Goal: Transaction & Acquisition: Purchase product/service

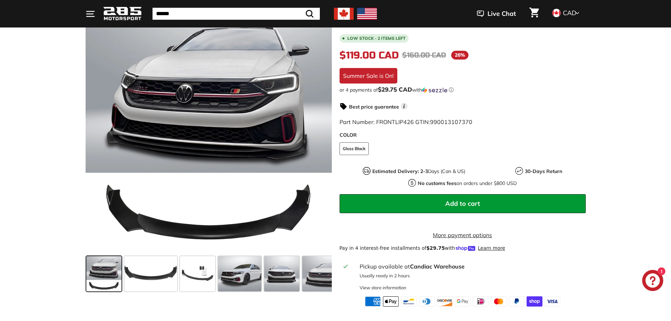
scroll to position [141, 0]
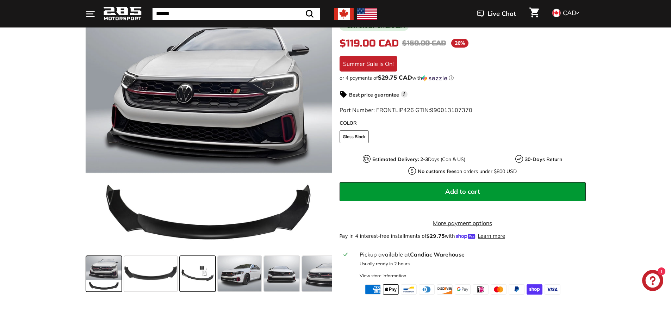
click at [202, 271] on span at bounding box center [197, 273] width 35 height 35
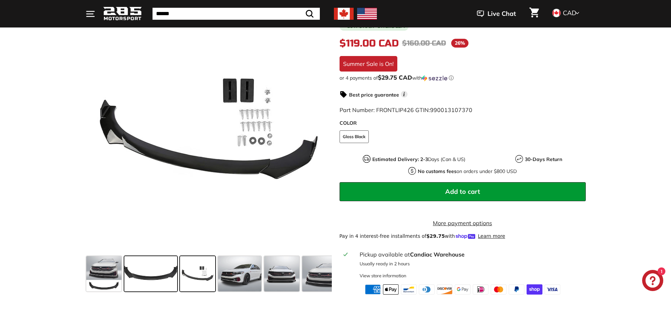
click at [166, 273] on span at bounding box center [150, 273] width 53 height 35
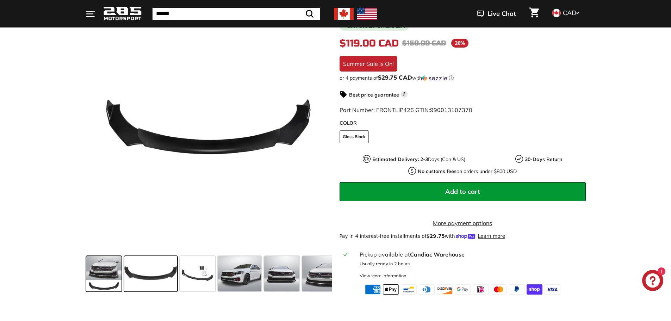
click at [110, 265] on span at bounding box center [103, 273] width 35 height 35
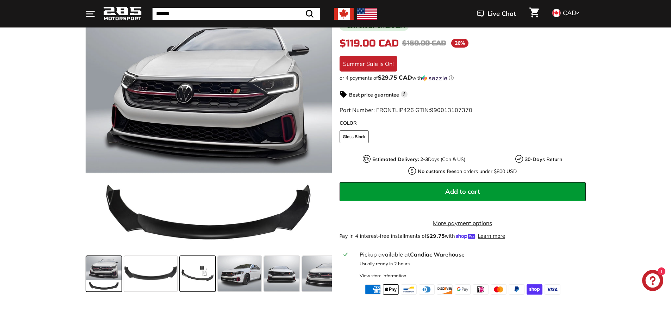
click at [191, 269] on span at bounding box center [197, 273] width 35 height 35
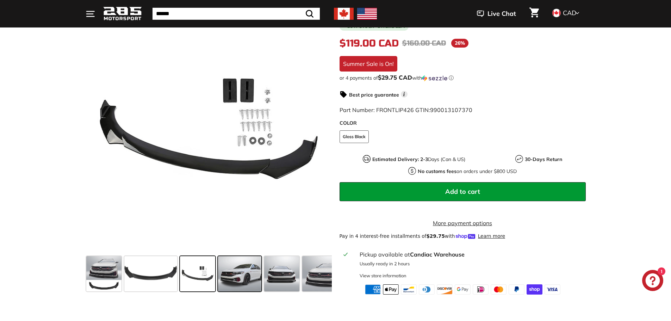
click at [236, 274] on span at bounding box center [240, 273] width 44 height 35
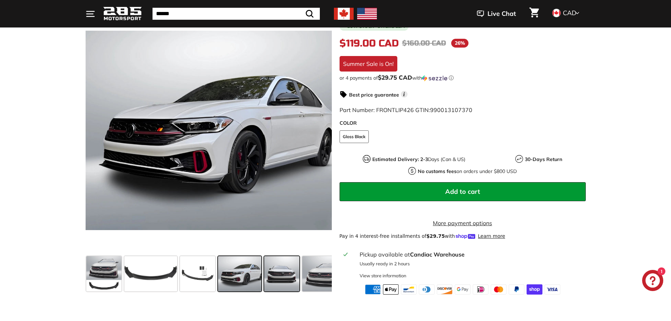
click at [277, 277] on span at bounding box center [281, 273] width 35 height 35
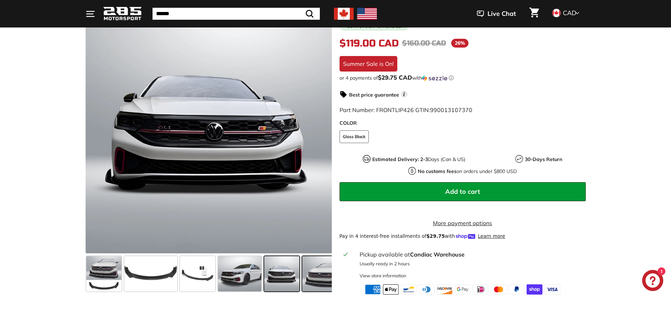
click at [312, 277] on span at bounding box center [323, 273] width 42 height 35
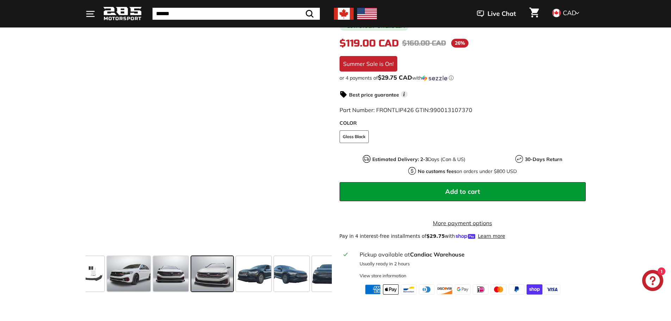
scroll to position [0, 115]
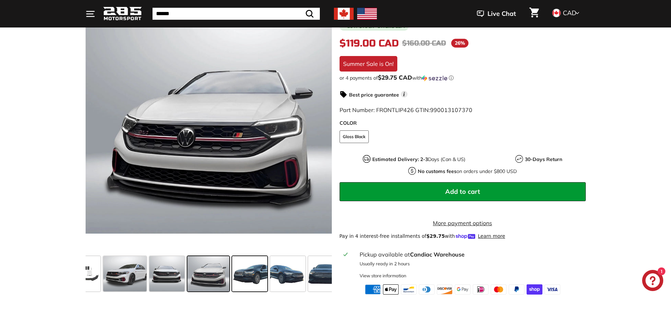
drag, startPoint x: 312, startPoint y: 277, endPoint x: 254, endPoint y: 278, distance: 57.8
click at [254, 278] on div at bounding box center [209, 273] width 246 height 41
drag, startPoint x: 330, startPoint y: 279, endPoint x: 262, endPoint y: 280, distance: 68.7
click at [254, 282] on div at bounding box center [209, 273] width 246 height 41
click at [315, 281] on span at bounding box center [325, 273] width 35 height 35
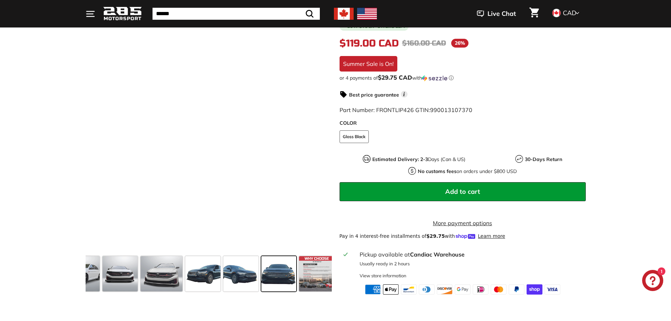
scroll to position [0, 166]
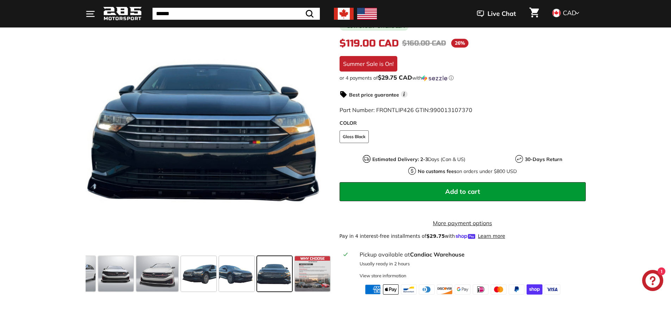
click at [286, 280] on span at bounding box center [274, 273] width 35 height 35
click at [237, 276] on span at bounding box center [236, 273] width 35 height 35
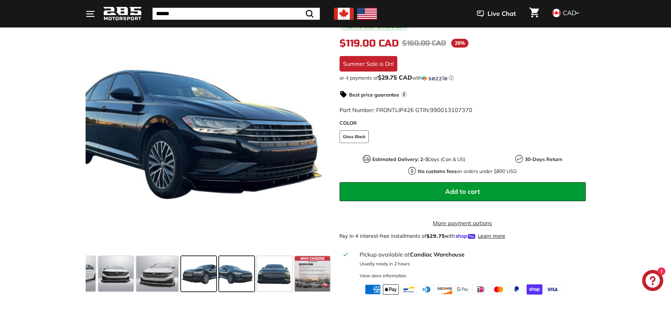
click at [208, 273] on span at bounding box center [198, 273] width 35 height 35
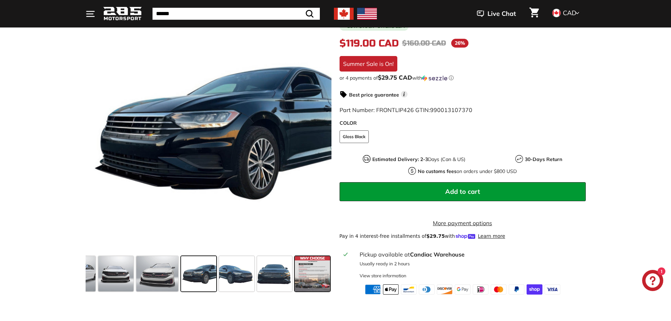
click at [298, 273] on span at bounding box center [312, 273] width 35 height 35
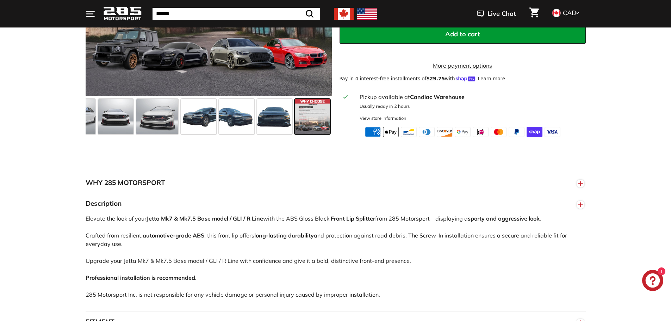
scroll to position [282, 0]
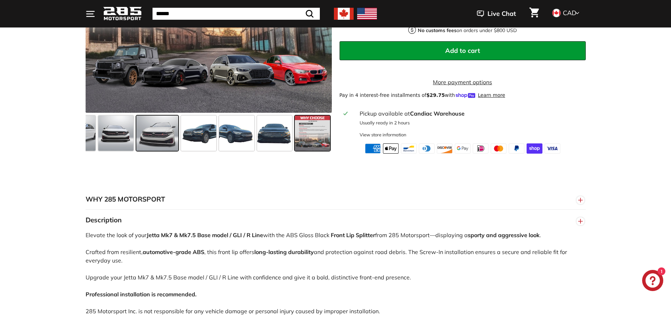
click at [159, 151] on span at bounding box center [157, 133] width 42 height 35
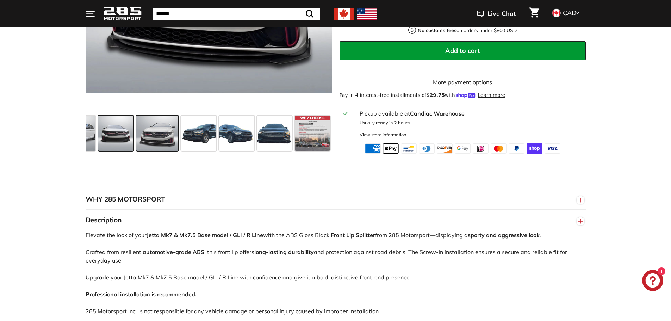
click at [132, 151] on span at bounding box center [115, 133] width 35 height 35
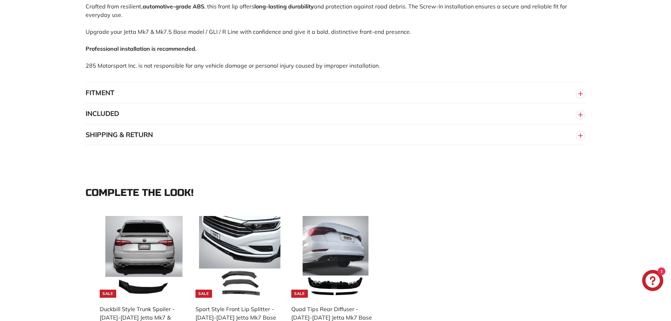
scroll to position [528, 0]
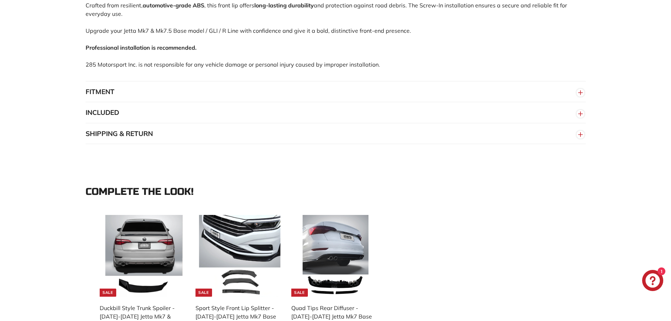
click at [142, 143] on button "SHIPPING & RETURN" at bounding box center [336, 133] width 500 height 21
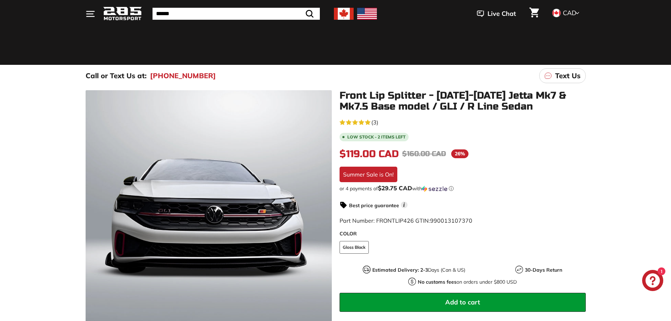
scroll to position [0, 0]
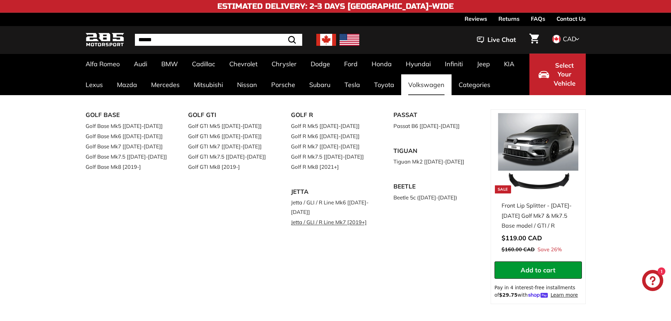
click at [347, 225] on link "Jetta / GLI / R Line Mk7 [2019+]" at bounding box center [332, 222] width 83 height 10
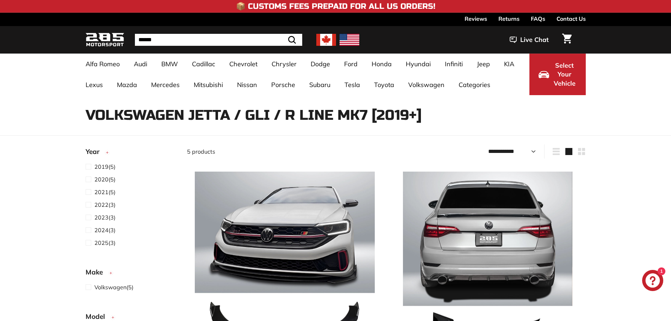
select select "**********"
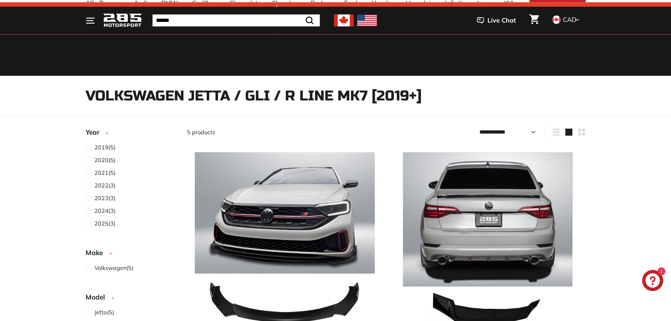
scroll to position [35, 0]
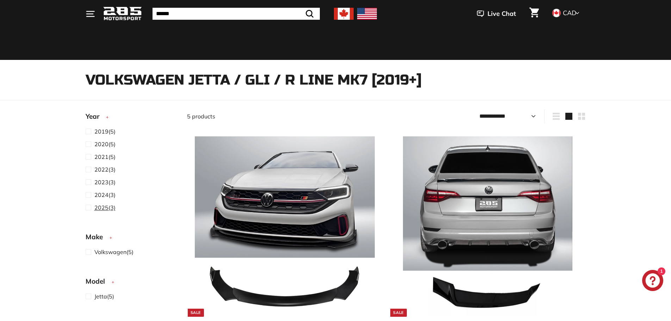
click at [103, 205] on span "2025" at bounding box center [101, 207] width 14 height 7
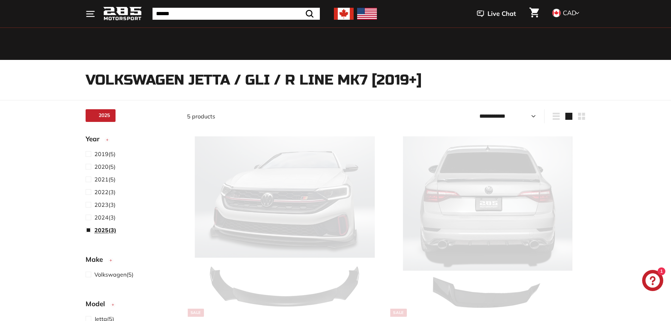
scroll to position [18, 0]
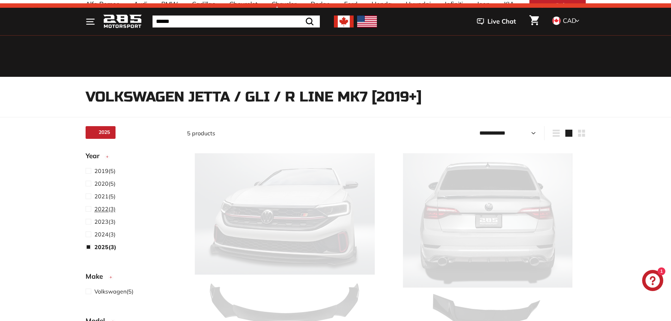
select select "**********"
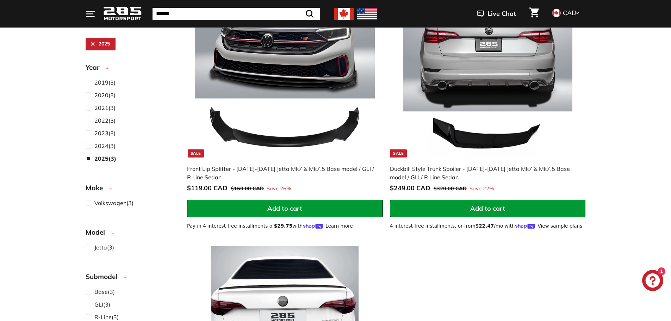
scroll to position [159, 0]
